Goal: Transaction & Acquisition: Book appointment/travel/reservation

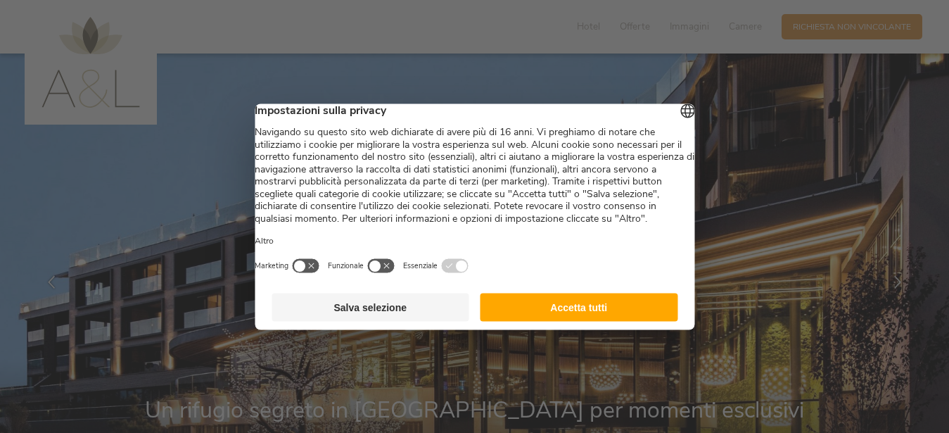
click at [550, 321] on button "Accetta tutti" at bounding box center [579, 307] width 198 height 28
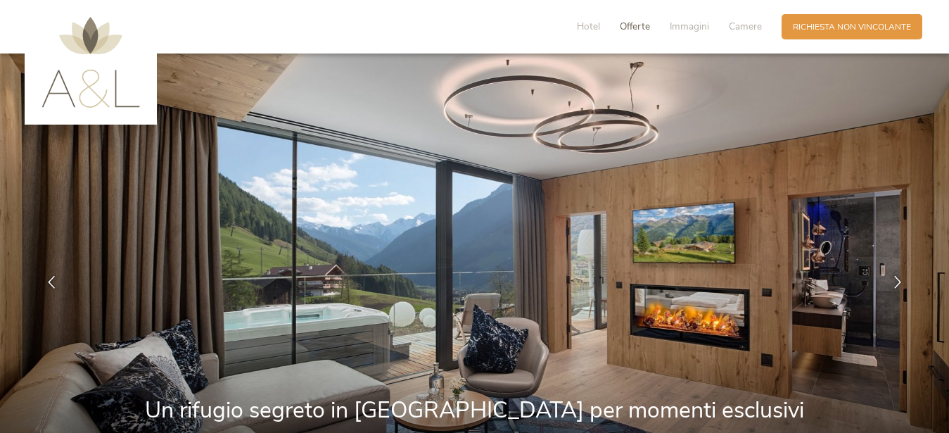
click at [634, 27] on span "Offerte" at bounding box center [635, 26] width 30 height 13
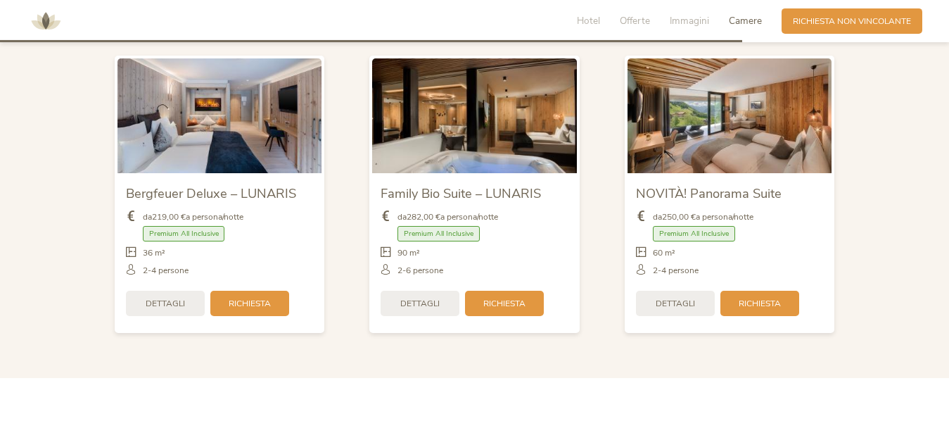
scroll to position [2811, 0]
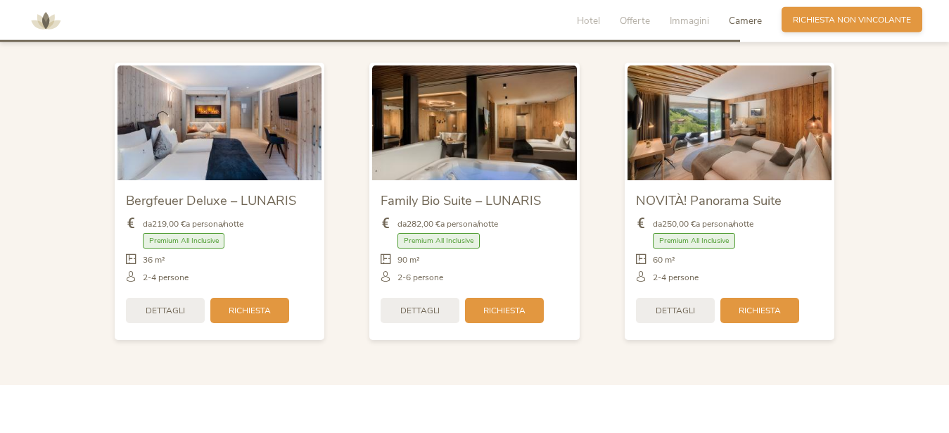
click at [850, 16] on span "Richiesta non vincolante" at bounding box center [852, 20] width 118 height 12
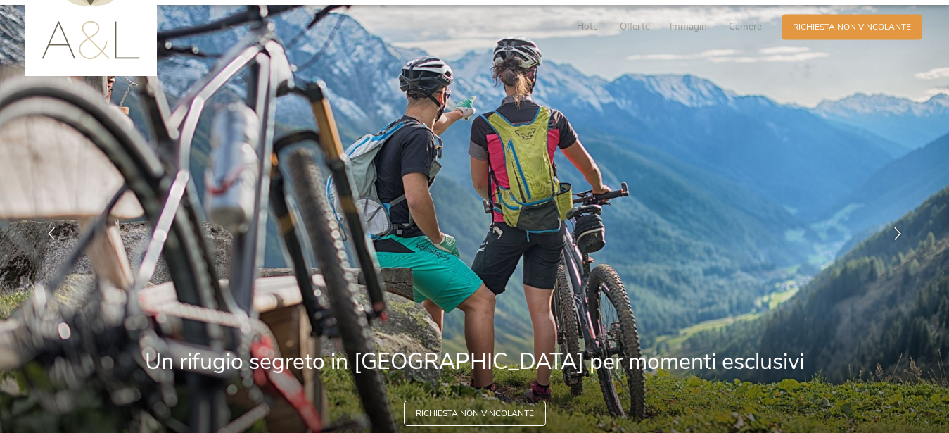
scroll to position [0, 0]
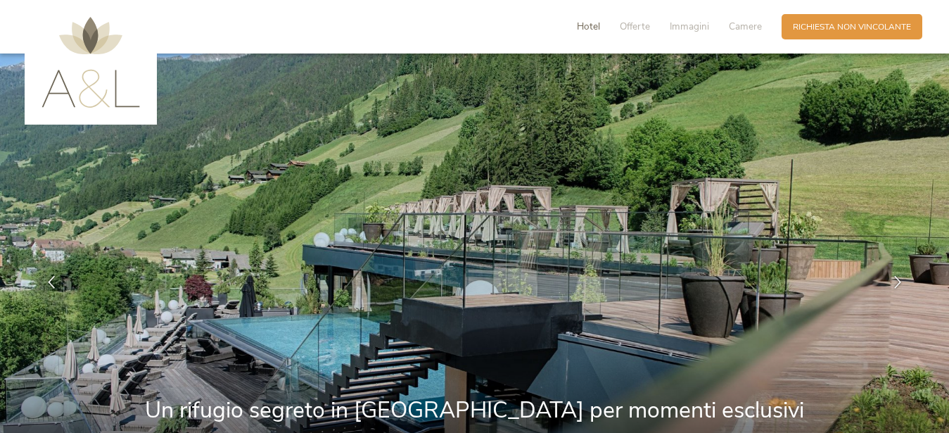
click at [591, 27] on span "Hotel" at bounding box center [588, 26] width 23 height 13
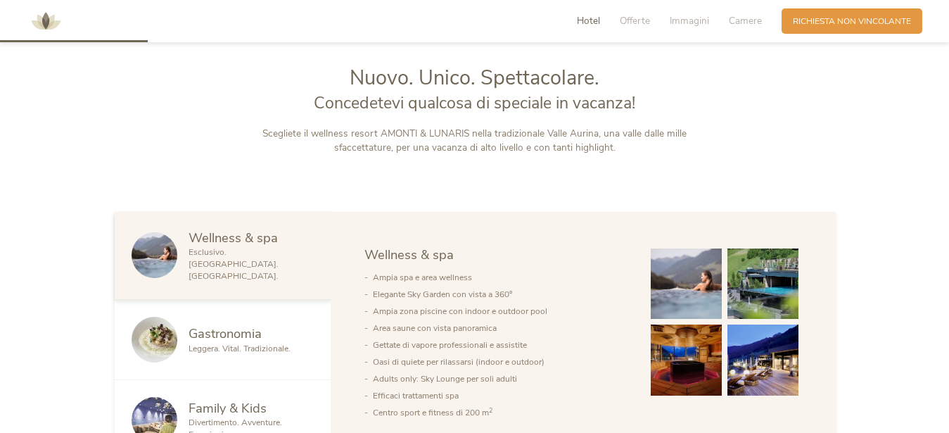
scroll to position [561, 0]
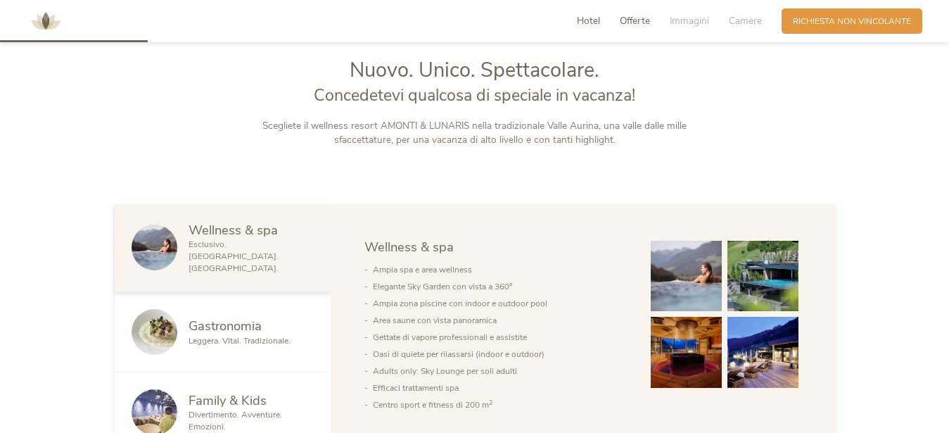
click at [634, 25] on span "Offerte" at bounding box center [635, 20] width 30 height 13
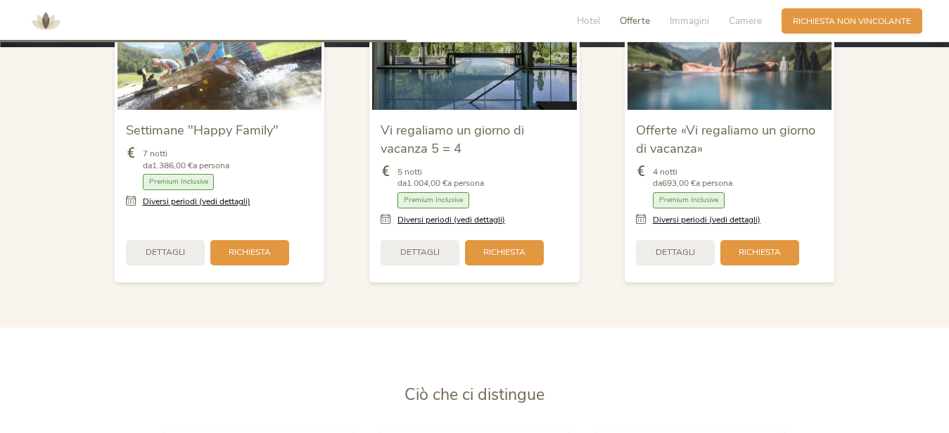
scroll to position [1544, 0]
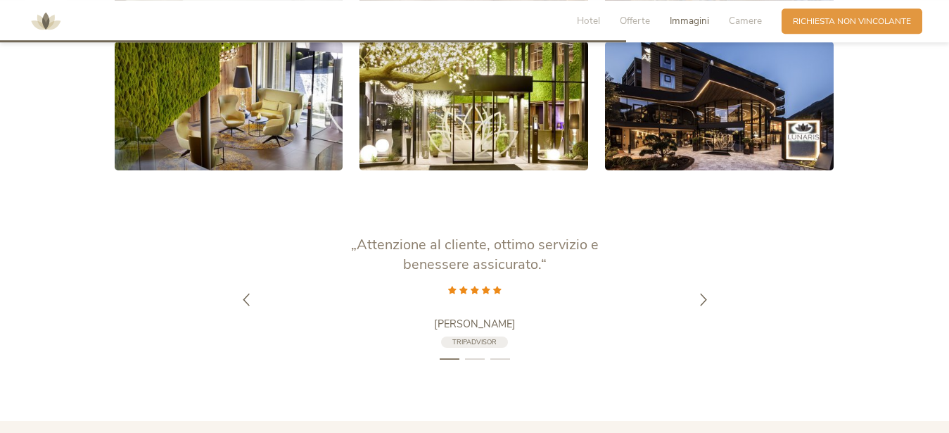
scroll to position [2378, 0]
